Goal: Transaction & Acquisition: Obtain resource

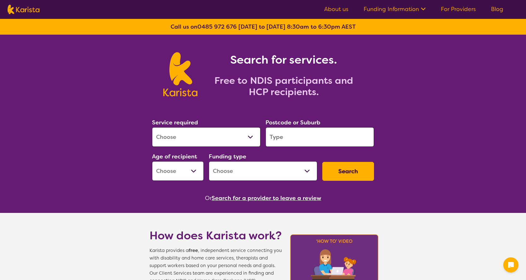
click at [197, 134] on select "Allied Health Assistant Assessment (ADHD or Autism) Behaviour support Counselli…" at bounding box center [206, 137] width 108 height 20
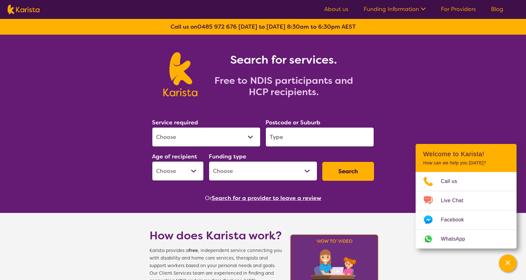
click at [210, 142] on select "Allied Health Assistant Assessment (ADHD or Autism) Behaviour support Counselli…" at bounding box center [206, 137] width 108 height 20
select select "Behaviour support"
click at [152, 127] on select "Allied Health Assistant Assessment (ADHD or Autism) Behaviour support Counselli…" at bounding box center [206, 137] width 108 height 20
select select "NDIS"
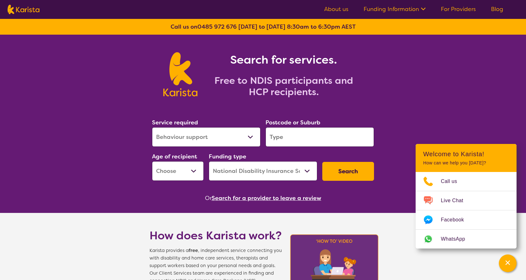
click at [294, 137] on input "search" at bounding box center [319, 137] width 108 height 20
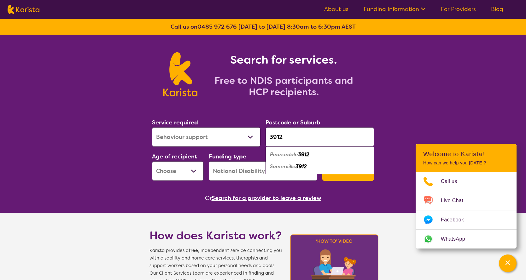
type input "3912"
click at [291, 166] on em "Somerville" at bounding box center [283, 166] width 26 height 7
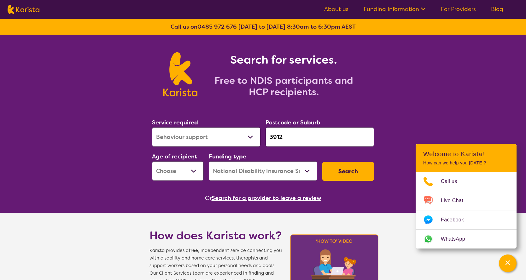
click at [184, 166] on select "Early Childhood - 0 to 9 Child - 10 to 11 Adolescent - 12 to 17 Adult - 18 to 6…" at bounding box center [178, 171] width 52 height 20
select select "EC"
click at [152, 161] on select "Early Childhood - 0 to 9 Child - 10 to 11 Adolescent - 12 to 17 Adult - 18 to 6…" at bounding box center [178, 171] width 52 height 20
click at [264, 169] on select "Home Care Package (HCP) National Disability Insurance Scheme (NDIS) I don't know" at bounding box center [263, 171] width 108 height 20
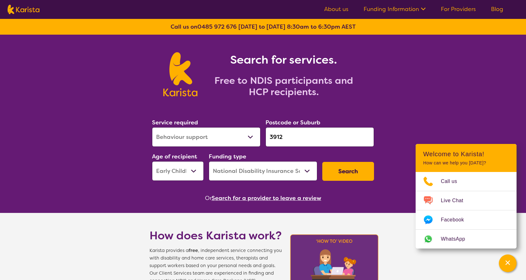
click at [351, 169] on button "Search" at bounding box center [348, 171] width 52 height 19
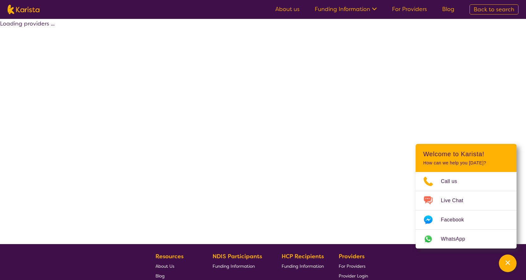
select select "by_score"
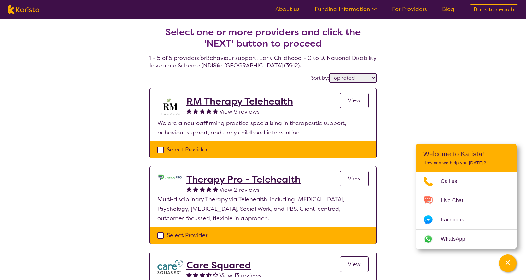
click at [243, 99] on h2 "RM Therapy Telehealth" at bounding box center [239, 101] width 107 height 11
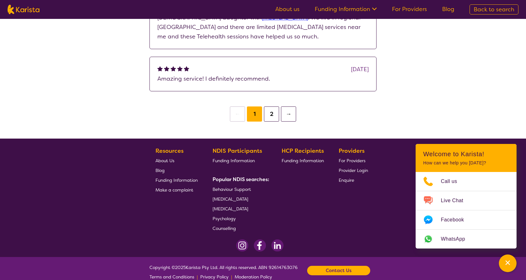
scroll to position [558, 0]
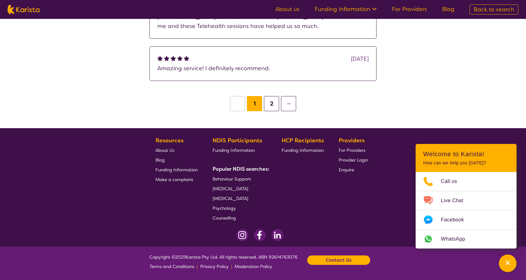
click at [234, 180] on span "Behaviour Support" at bounding box center [231, 179] width 38 height 6
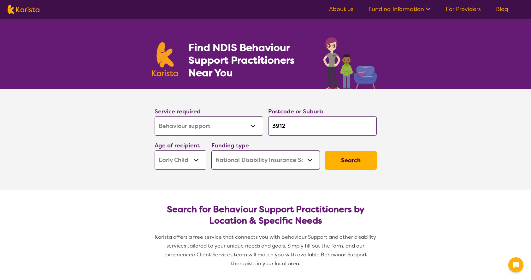
select select "Behaviour support"
select select "EC"
select select "NDIS"
select select "Behaviour support"
select select "EC"
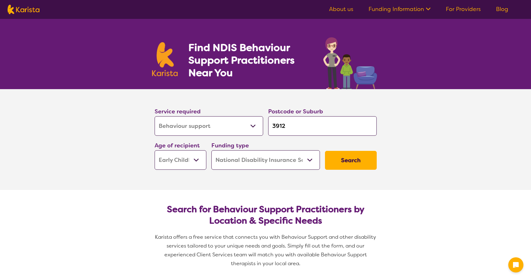
select select "NDIS"
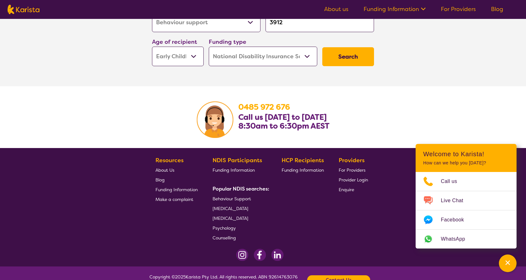
scroll to position [1009, 0]
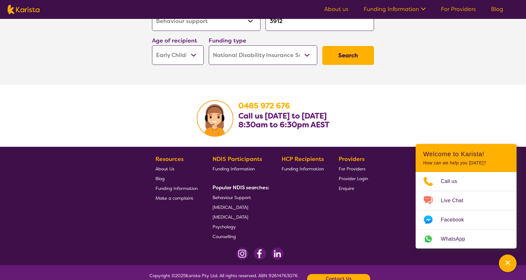
click at [341, 189] on span "Enquire" at bounding box center [346, 189] width 15 height 6
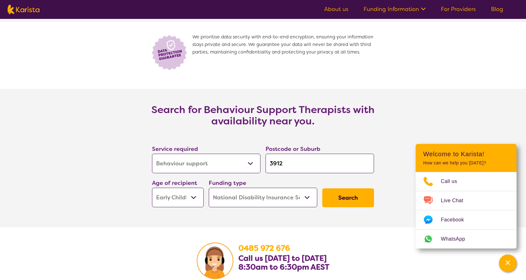
scroll to position [870, 0]
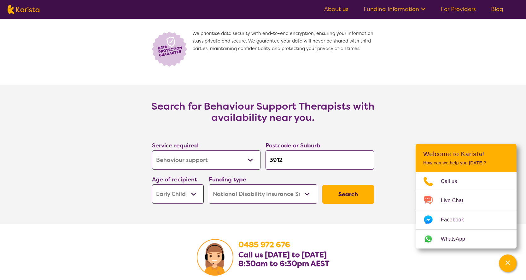
click at [337, 195] on button "Search" at bounding box center [348, 194] width 52 height 19
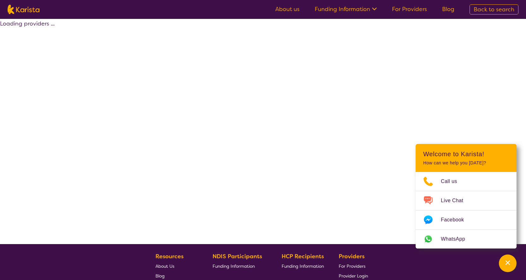
select select "by_score"
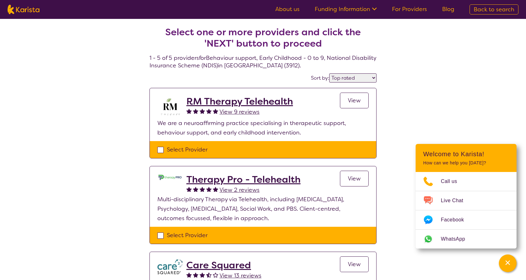
click at [157, 152] on div "Select Provider" at bounding box center [262, 149] width 211 height 9
checkbox input "true"
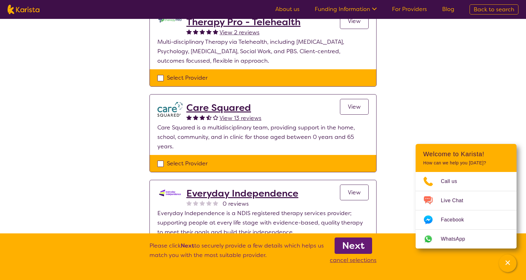
scroll to position [189, 0]
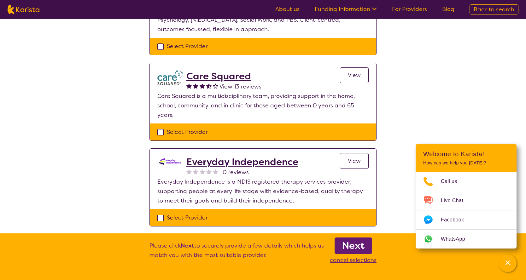
click at [340, 246] on link "Next" at bounding box center [353, 246] width 38 height 16
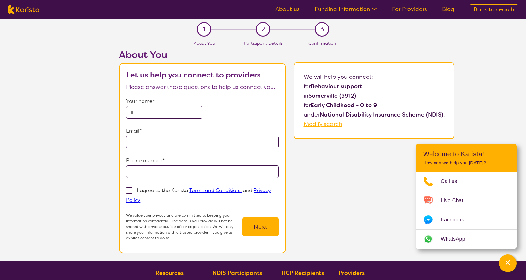
scroll to position [189, 0]
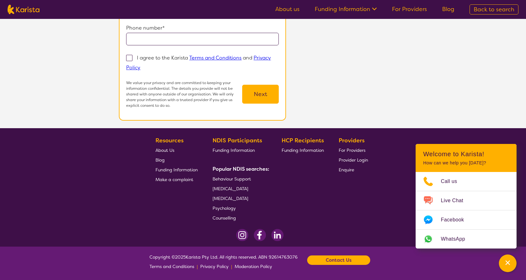
select select "by_score"
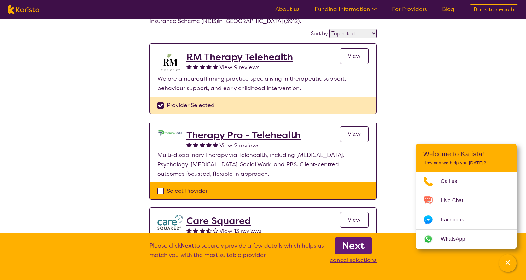
scroll to position [63, 0]
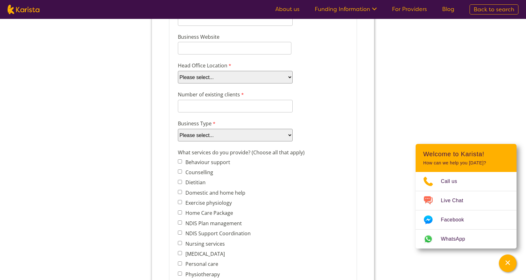
scroll to position [126, 0]
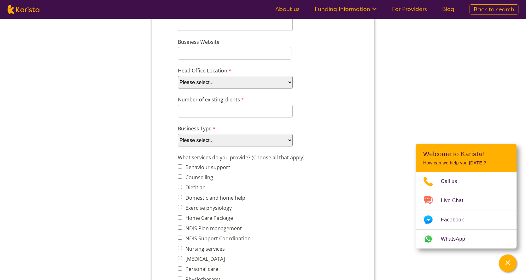
click at [197, 144] on select "Please select... Company Individual/Sole Trader Other (please specify)" at bounding box center [235, 140] width 115 height 13
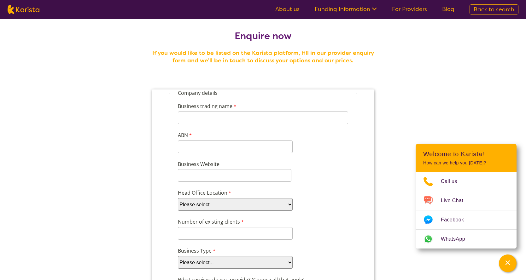
scroll to position [0, 0]
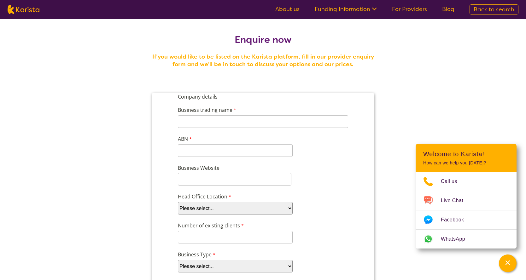
click at [369, 9] on link "Funding Information" at bounding box center [346, 9] width 62 height 8
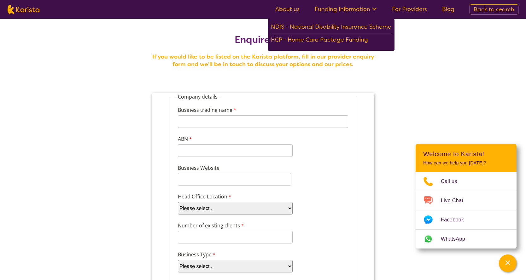
click at [287, 9] on link "About us" at bounding box center [287, 9] width 24 height 8
